Goal: Information Seeking & Learning: Find specific page/section

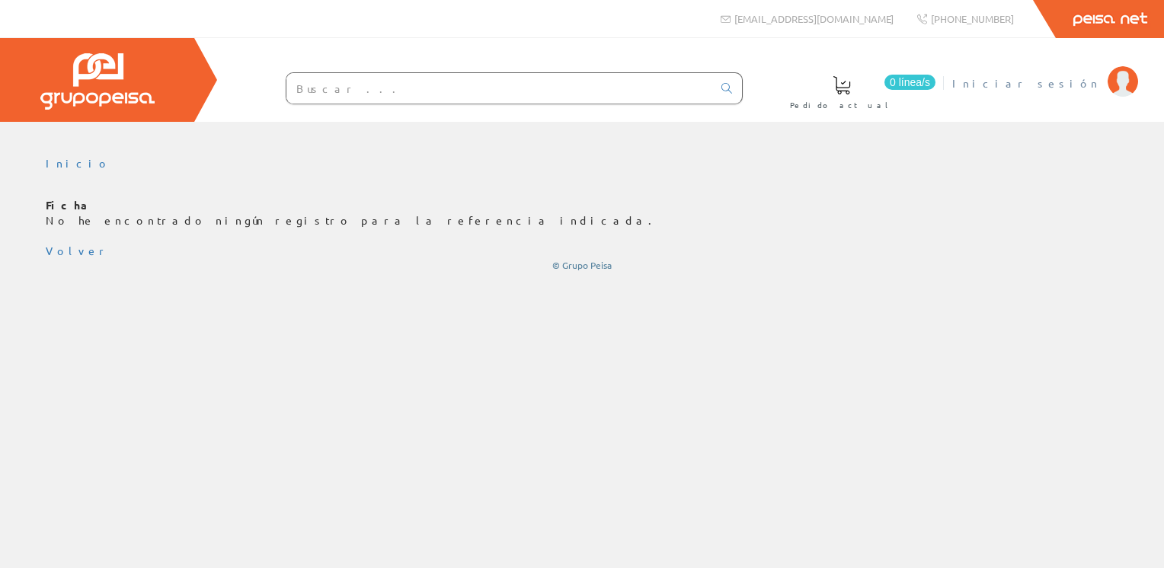
click at [1095, 78] on span "Iniciar sesión" at bounding box center [1026, 82] width 148 height 15
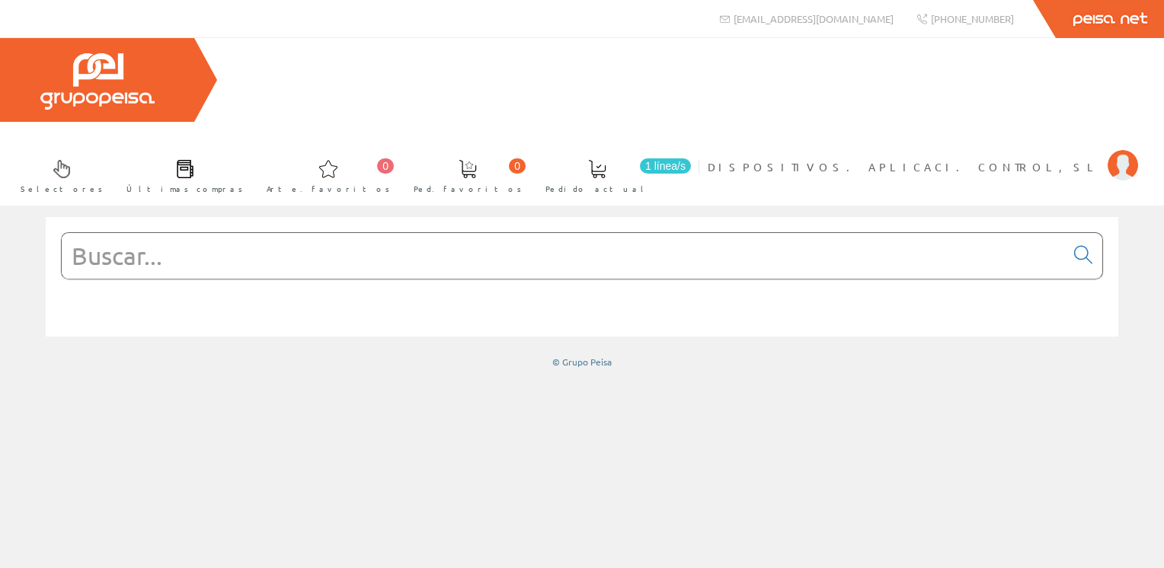
click at [426, 233] on input "text" at bounding box center [563, 256] width 1003 height 46
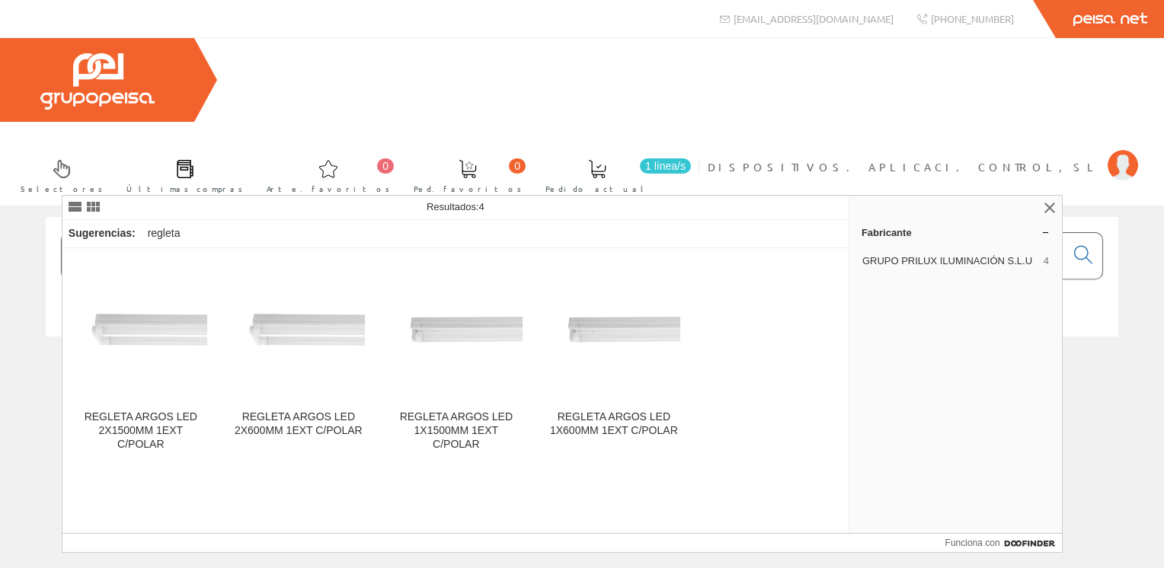
drag, startPoint x: 232, startPoint y: 175, endPoint x: 157, endPoint y: 184, distance: 76.0
click at [157, 233] on input "regleta prilux" at bounding box center [563, 256] width 1003 height 46
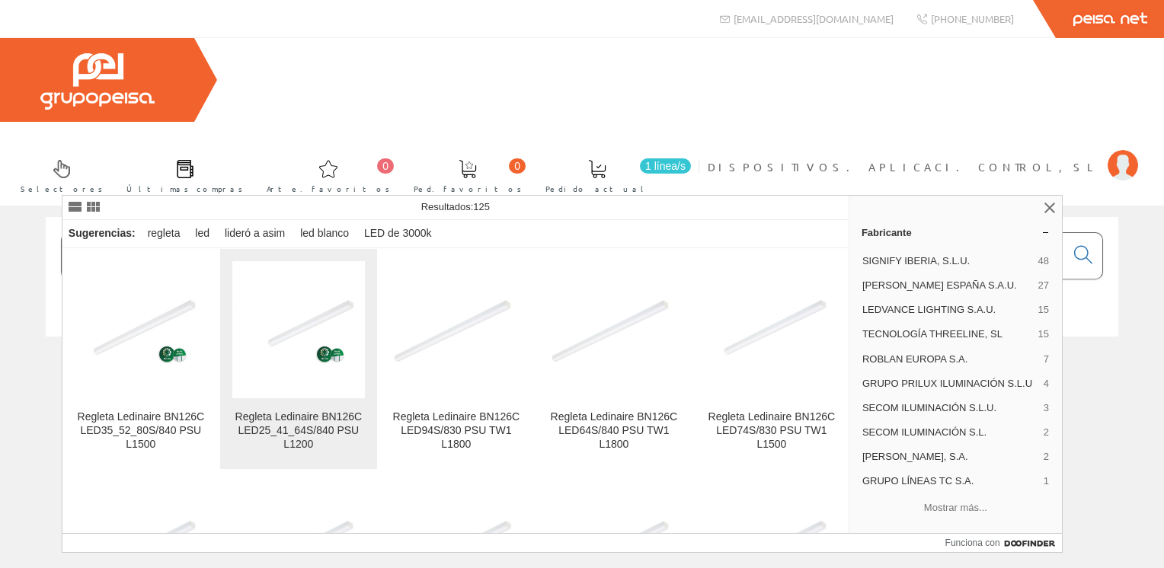
type input "regleta led"
click at [315, 353] on img at bounding box center [298, 330] width 133 height 133
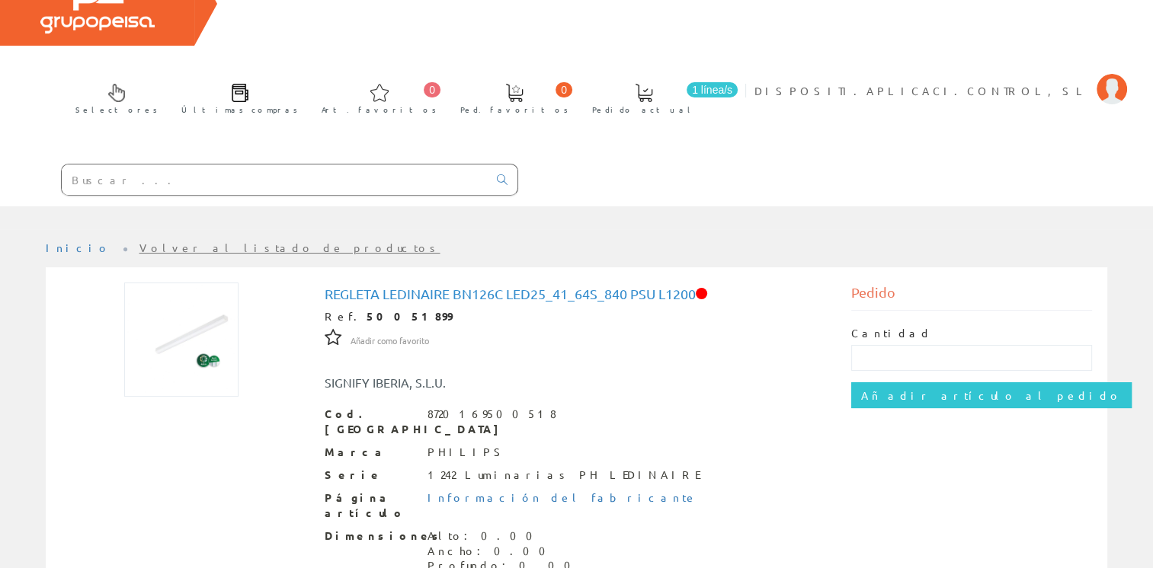
scroll to position [152, 0]
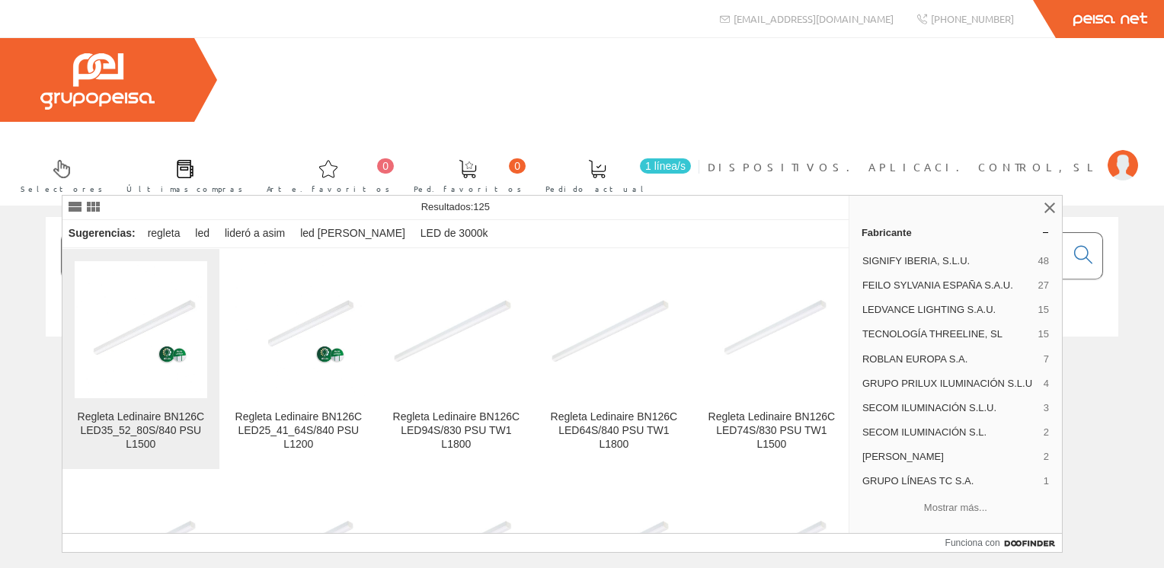
click at [145, 339] on img at bounding box center [141, 330] width 133 height 133
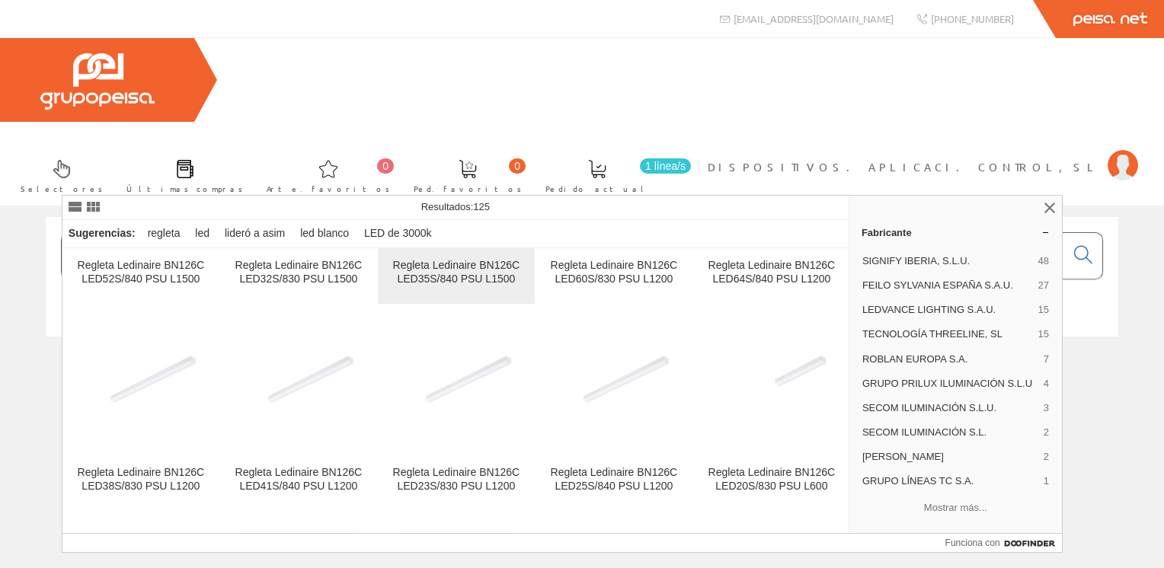
scroll to position [1676, 0]
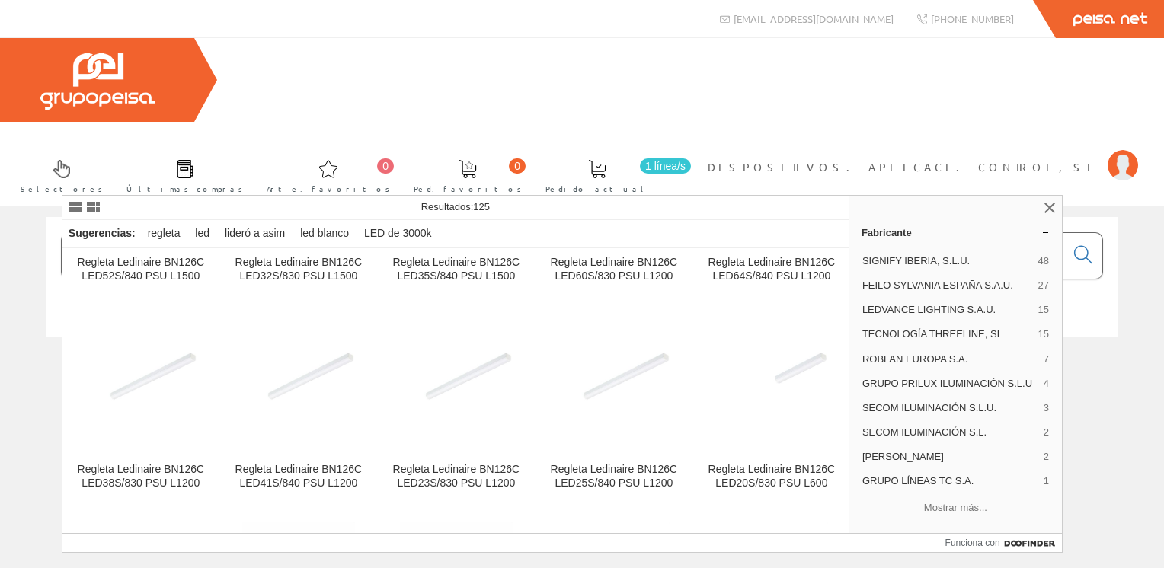
click at [232, 233] on input "regleta led" at bounding box center [563, 256] width 1003 height 46
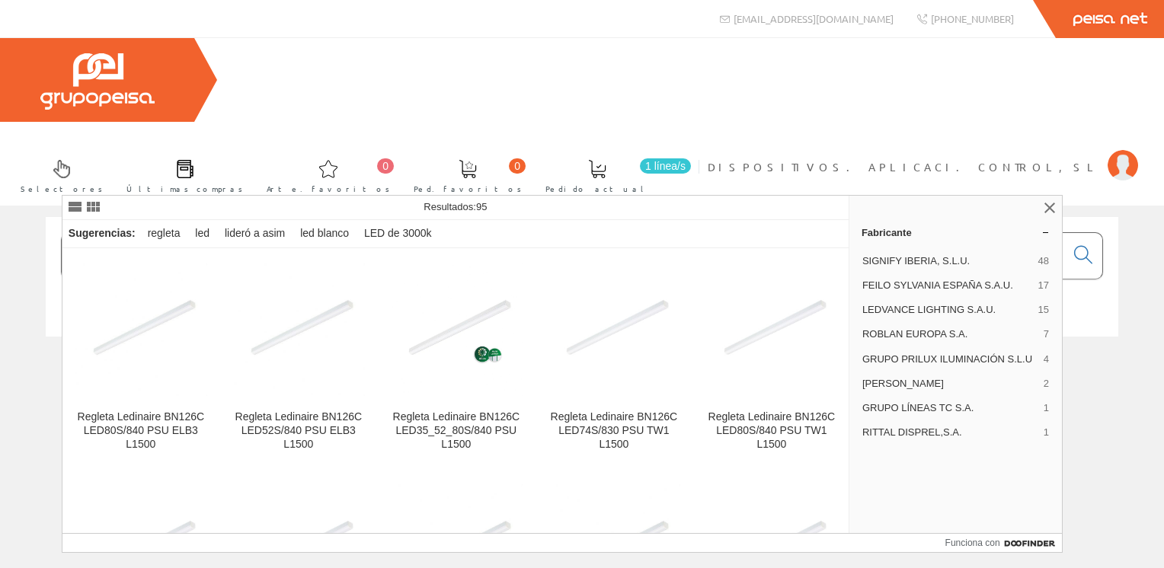
type input "regleta led l50"
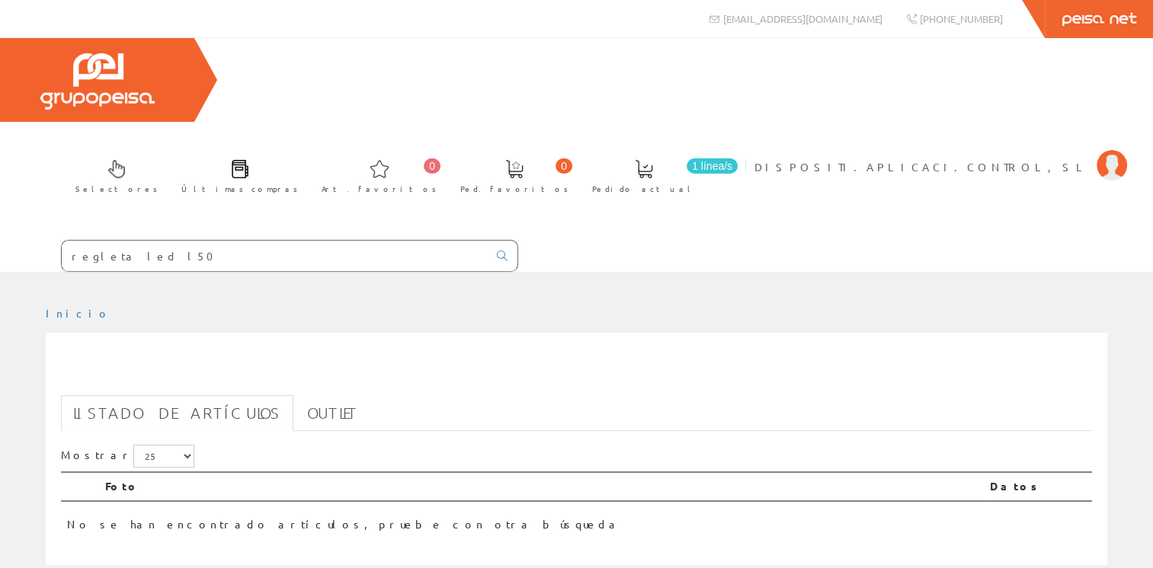
drag, startPoint x: 163, startPoint y: 177, endPoint x: 113, endPoint y: 176, distance: 50.3
click at [113, 241] on input "regleta led l50" at bounding box center [275, 256] width 426 height 30
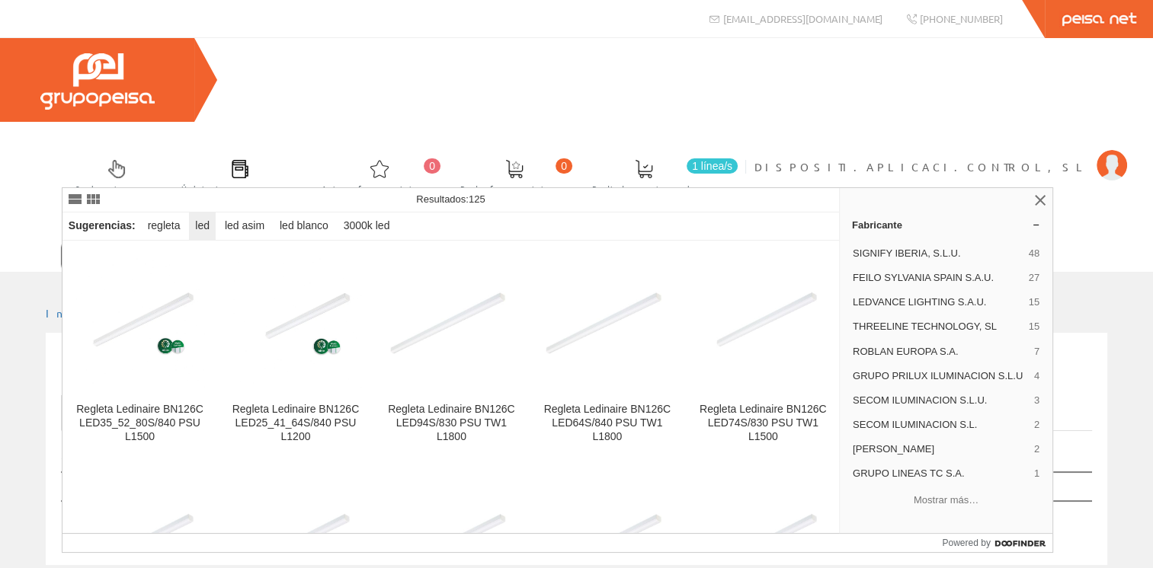
click at [191, 228] on div "led" at bounding box center [202, 226] width 27 height 27
type input "led"
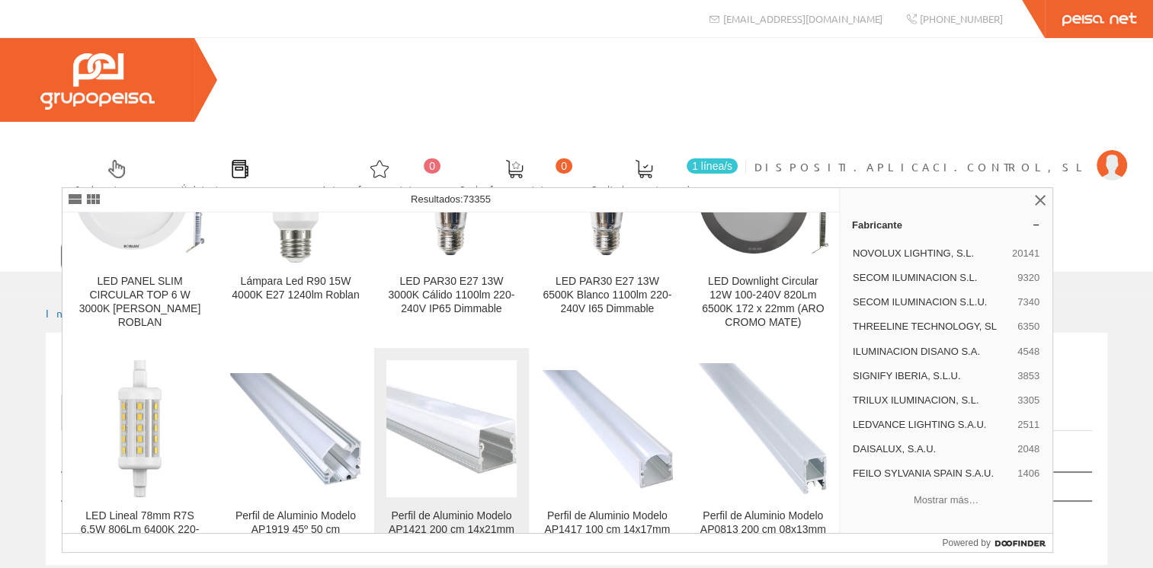
scroll to position [3656, 0]
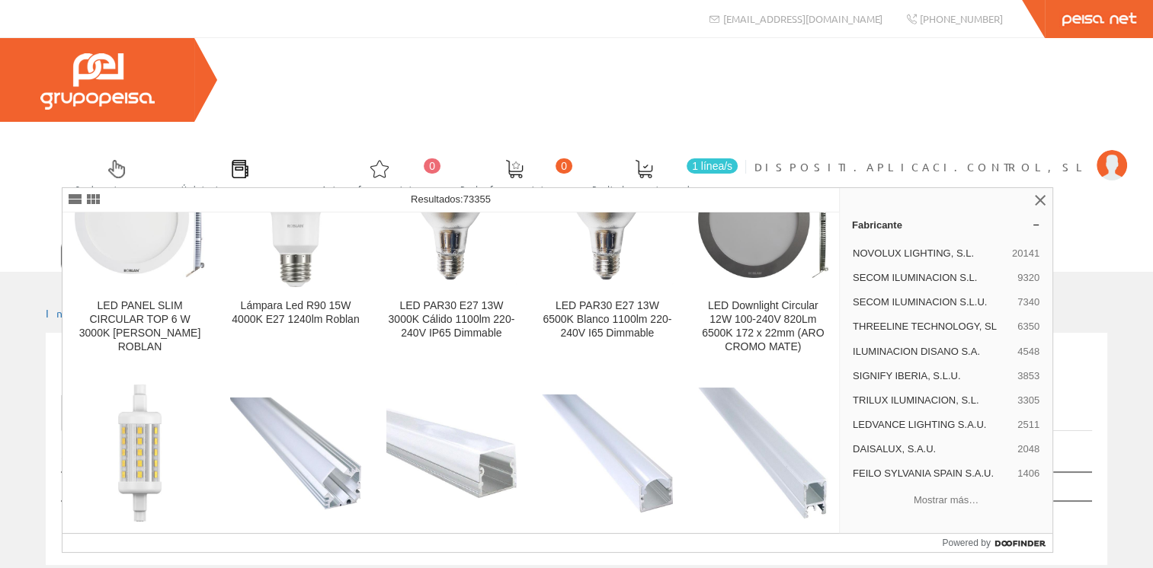
click at [1091, 19] on link "Peisa Net" at bounding box center [1098, 19] width 108 height 38
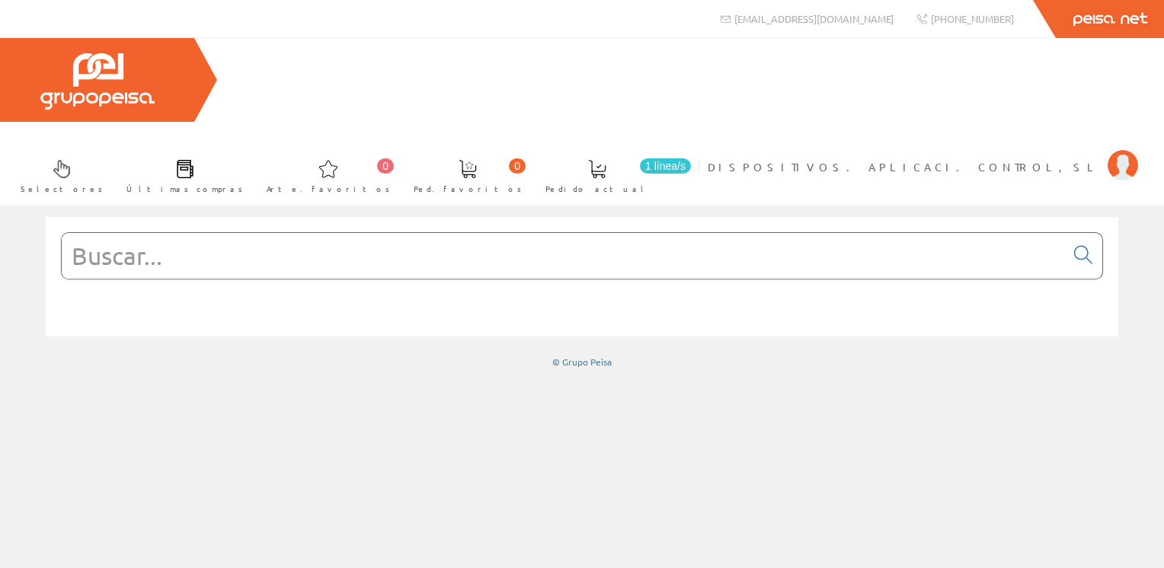
click at [691, 158] on span "1 línea/s" at bounding box center [665, 165] width 51 height 15
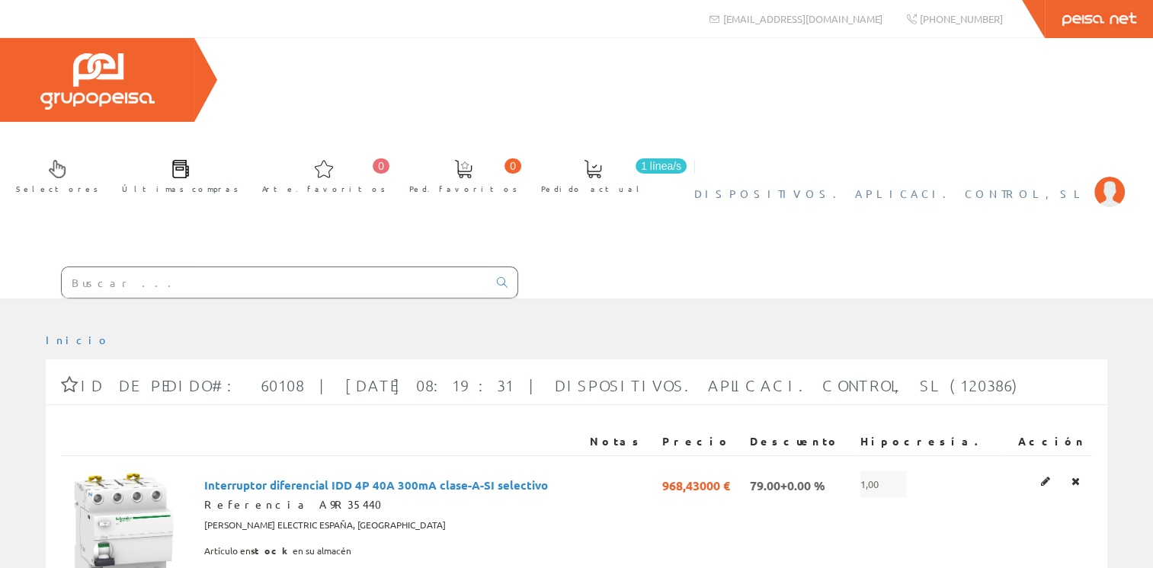
drag, startPoint x: 1111, startPoint y: 80, endPoint x: 1094, endPoint y: 87, distance: 18.1
click at [1109, 177] on img at bounding box center [1109, 192] width 30 height 30
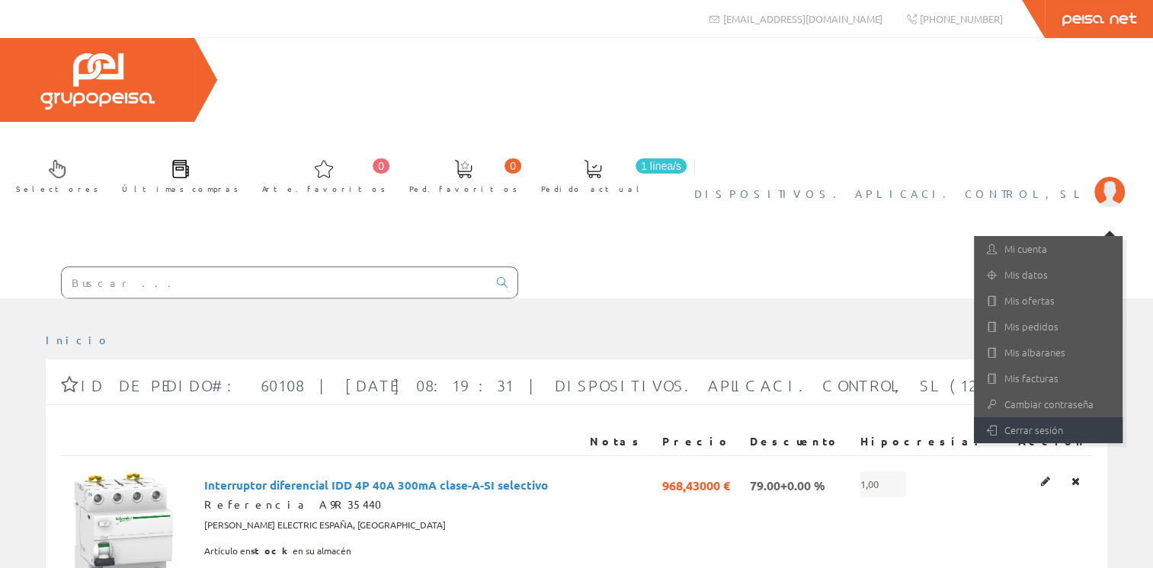
click at [1029, 423] on font "Cerrar sesión" at bounding box center [1033, 430] width 59 height 14
